Goal: Transaction & Acquisition: Purchase product/service

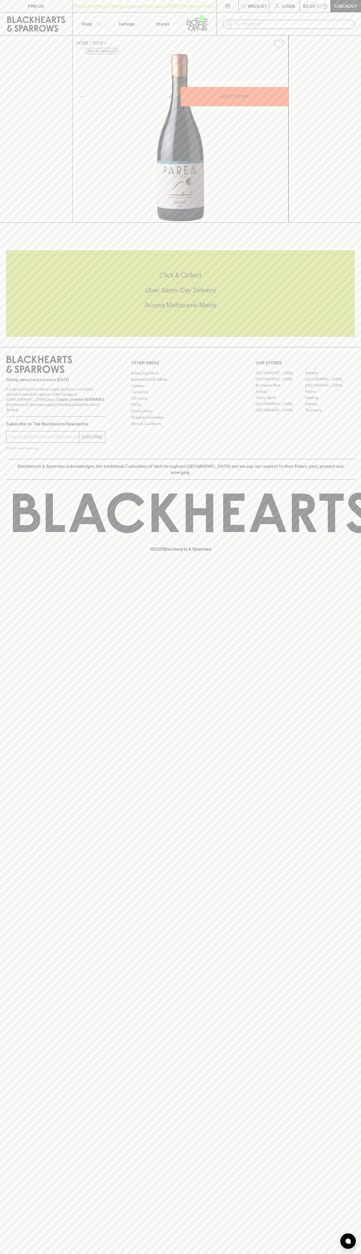
click at [94, 14] on button "Shop" at bounding box center [91, 23] width 36 height 23
click at [350, 938] on div at bounding box center [180, 627] width 361 height 1254
click at [174, 1254] on html "FIND US | No Bad Bottles | Sibling Owned and Run Since [DATE] | No Bad Bottles …" at bounding box center [180, 627] width 361 height 1254
click at [19, 1097] on div at bounding box center [180, 627] width 361 height 1254
